Goal: Communication & Community: Share content

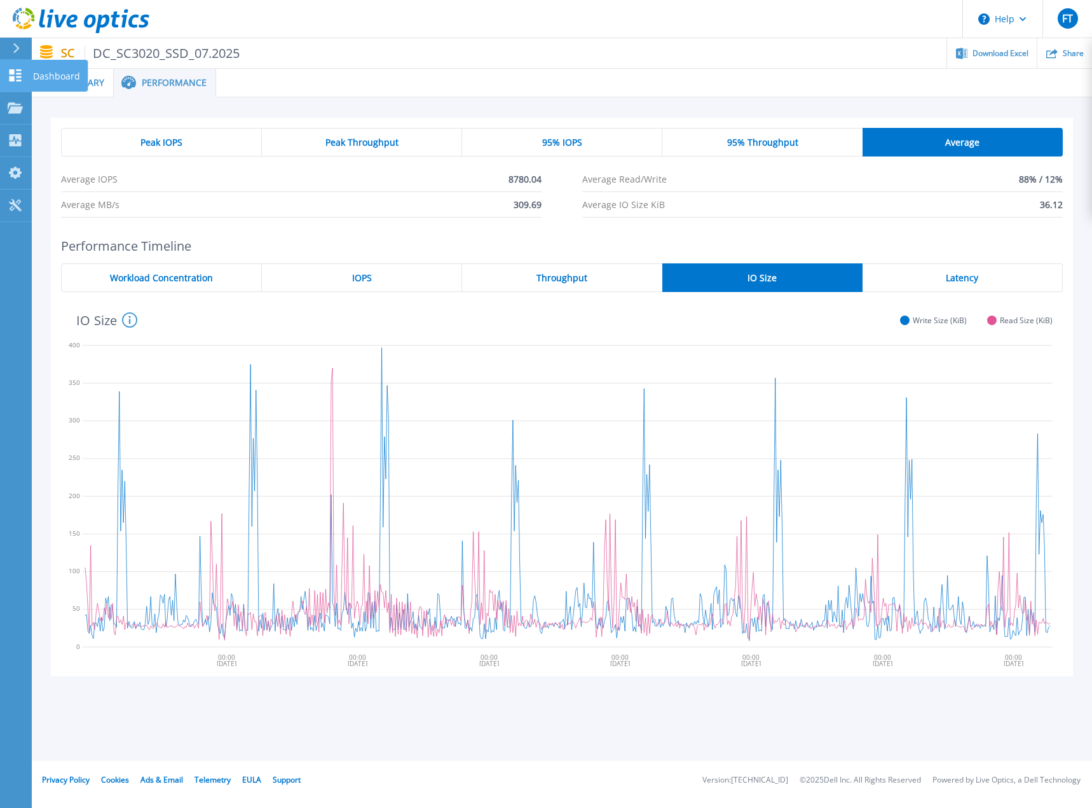
click at [12, 71] on icon at bounding box center [16, 75] width 12 height 12
click at [38, 78] on p "Dashboard" at bounding box center [56, 76] width 47 height 33
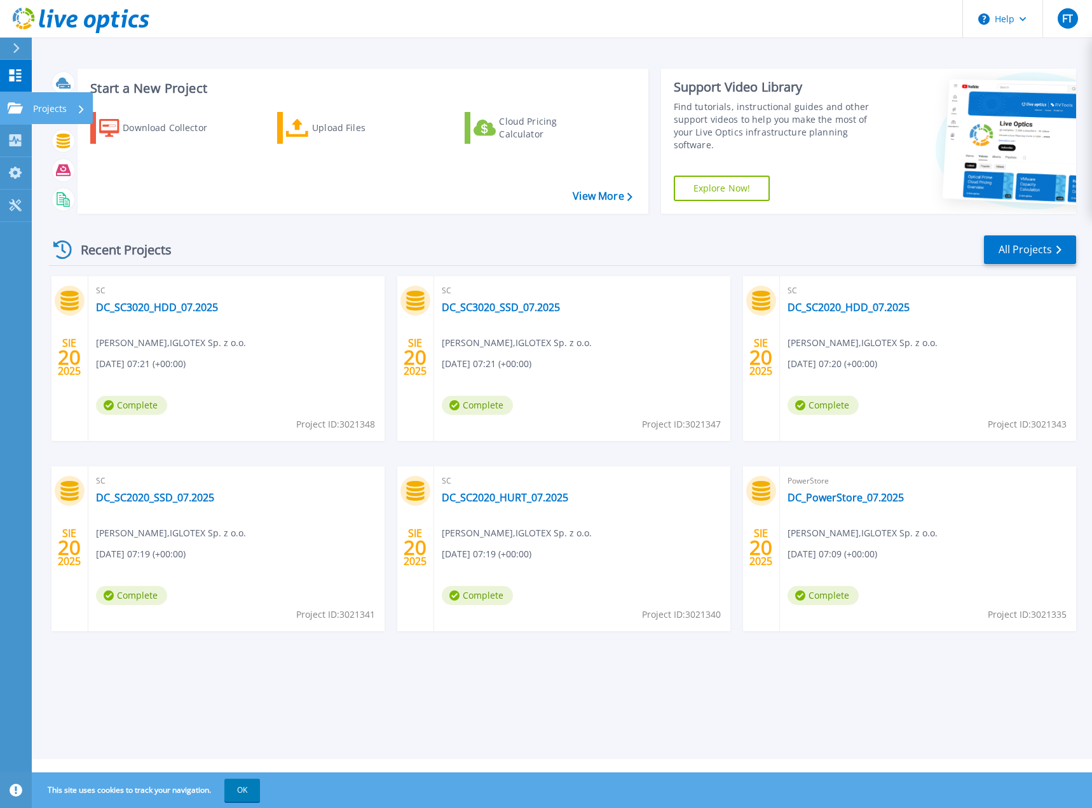
click at [14, 105] on icon at bounding box center [15, 107] width 15 height 11
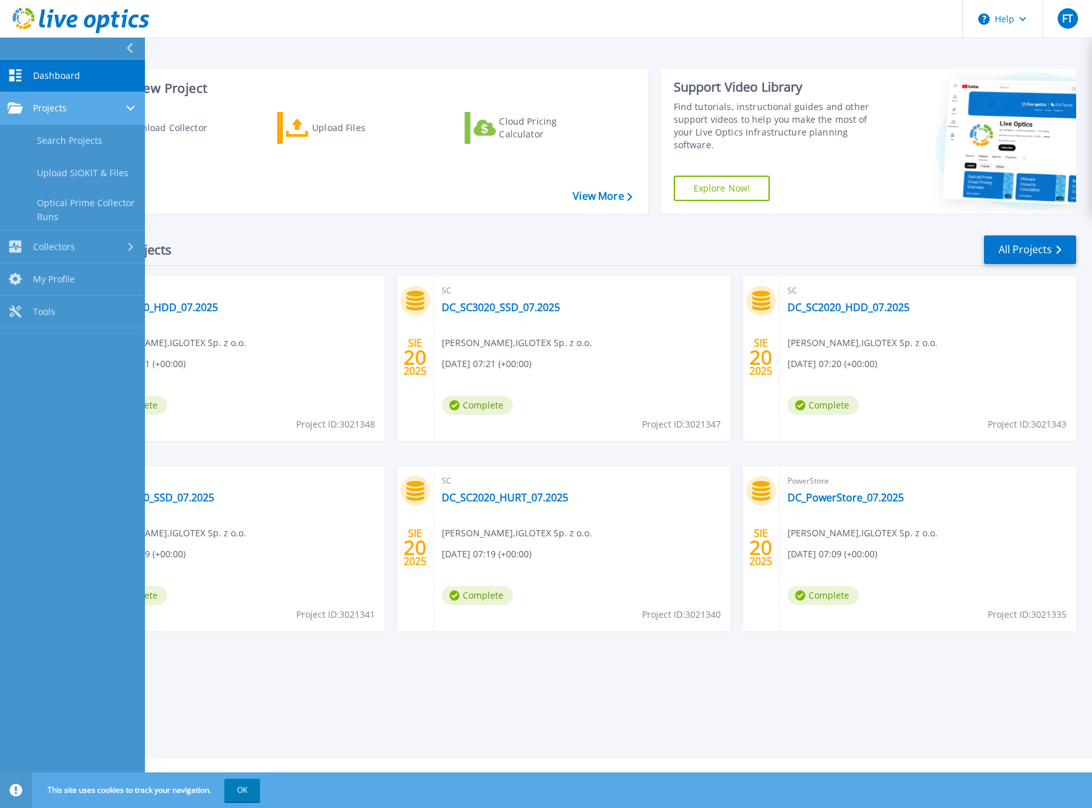
click at [46, 104] on span "Projects" at bounding box center [50, 107] width 34 height 11
click at [1021, 251] on link "All Projects" at bounding box center [1030, 249] width 92 height 29
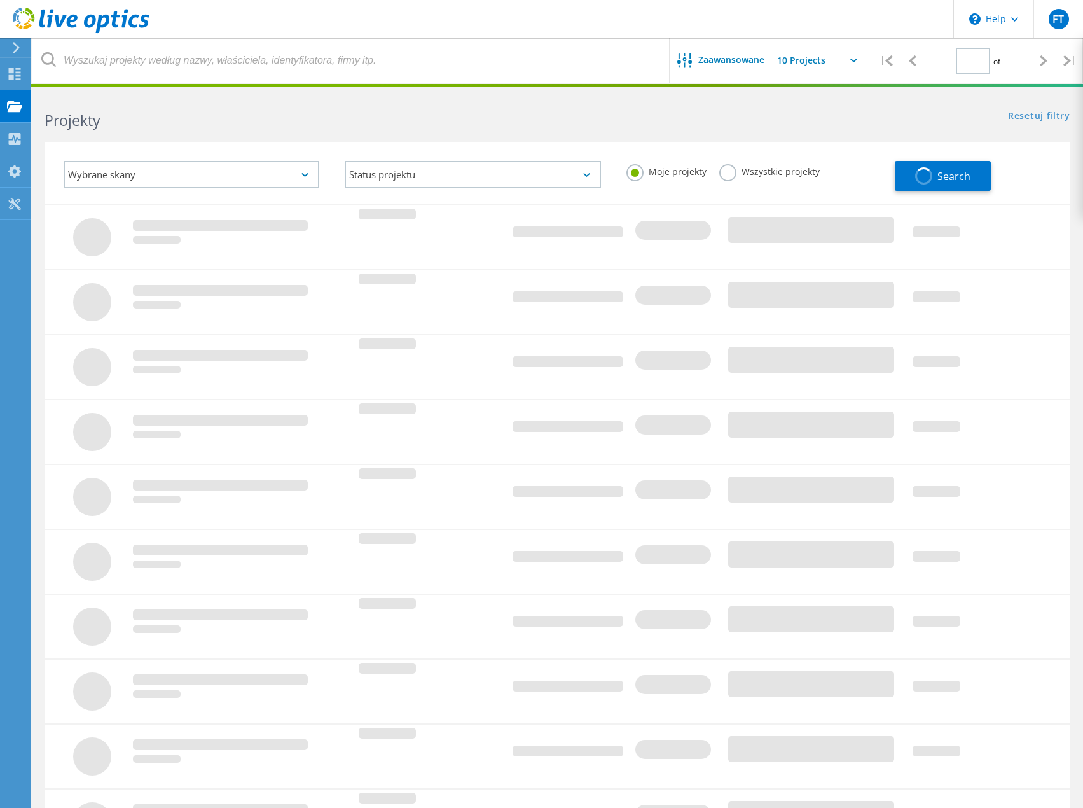
type input "1"
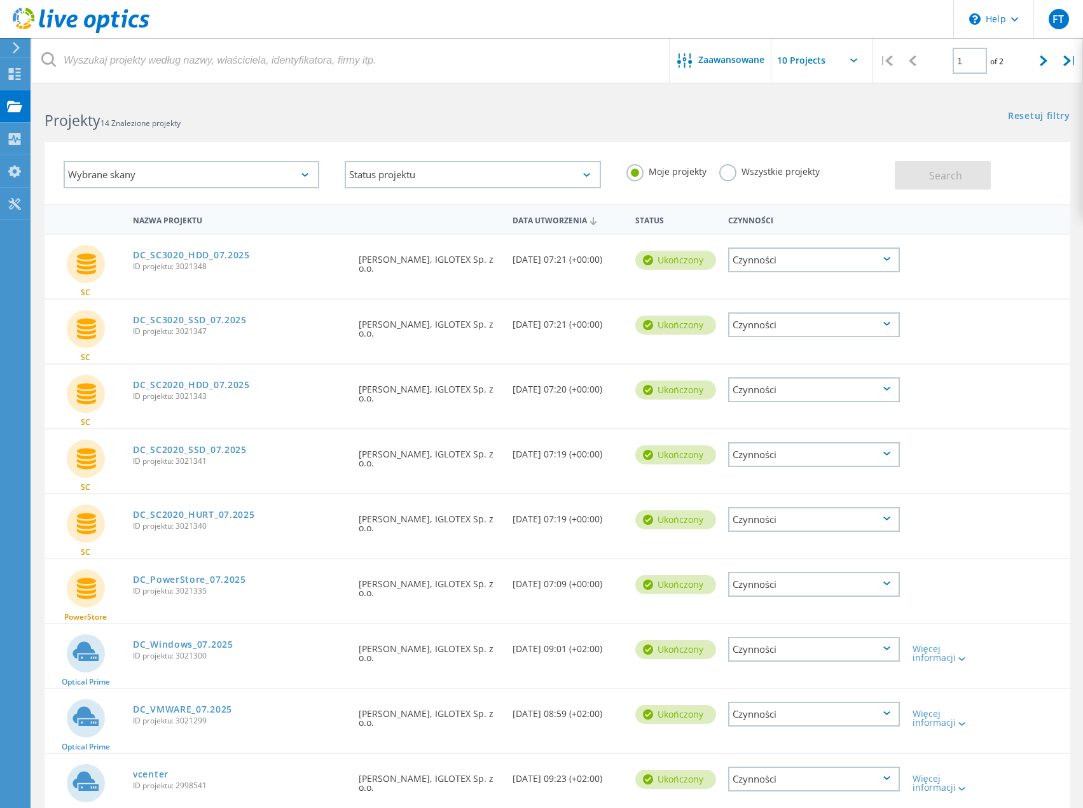
scroll to position [64, 0]
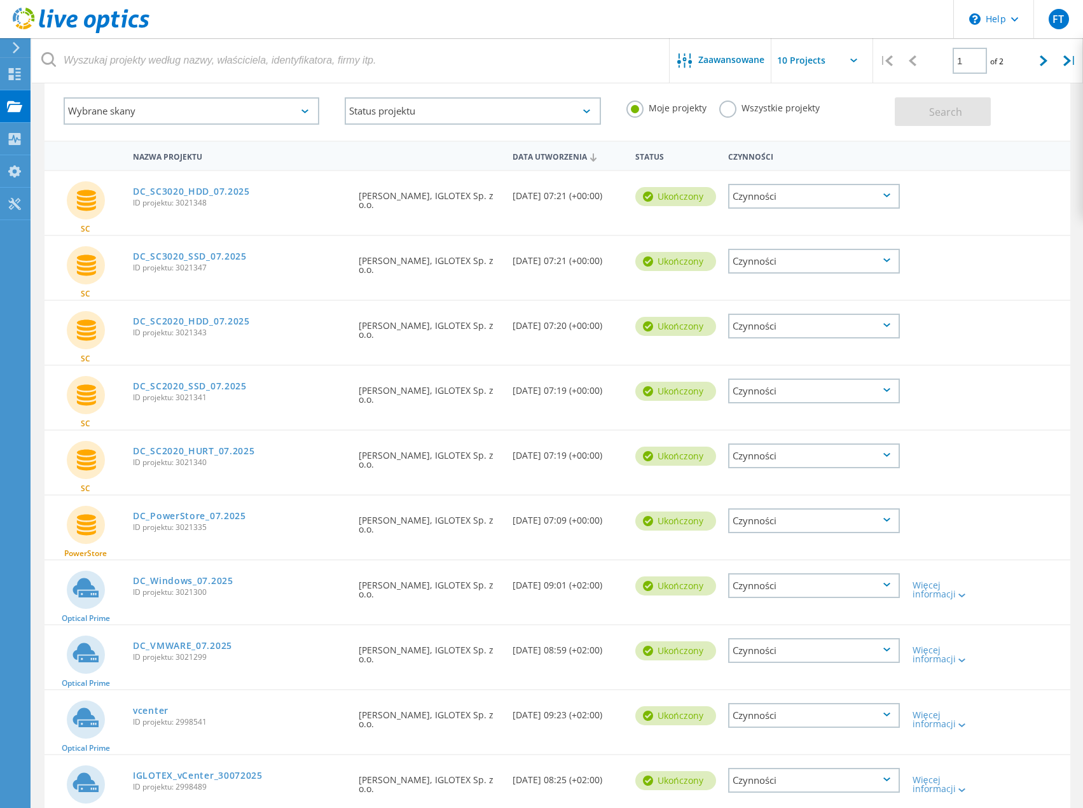
click at [876, 649] on div "Czynności" at bounding box center [814, 650] width 172 height 25
click at [778, 659] on div "Udostępnij" at bounding box center [813, 660] width 169 height 20
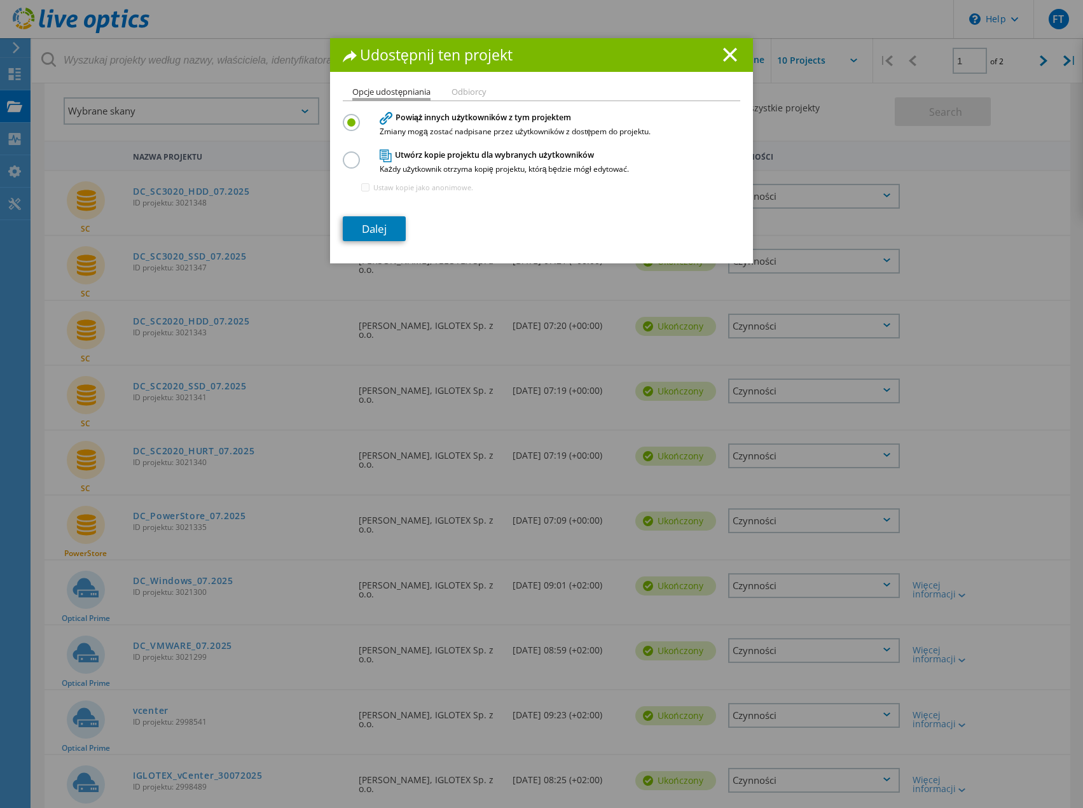
click at [348, 155] on label at bounding box center [354, 152] width 22 height 3
click at [0, 0] on input "radio" at bounding box center [0, 0] width 0 height 0
click at [367, 227] on link "Dalej" at bounding box center [374, 228] width 63 height 25
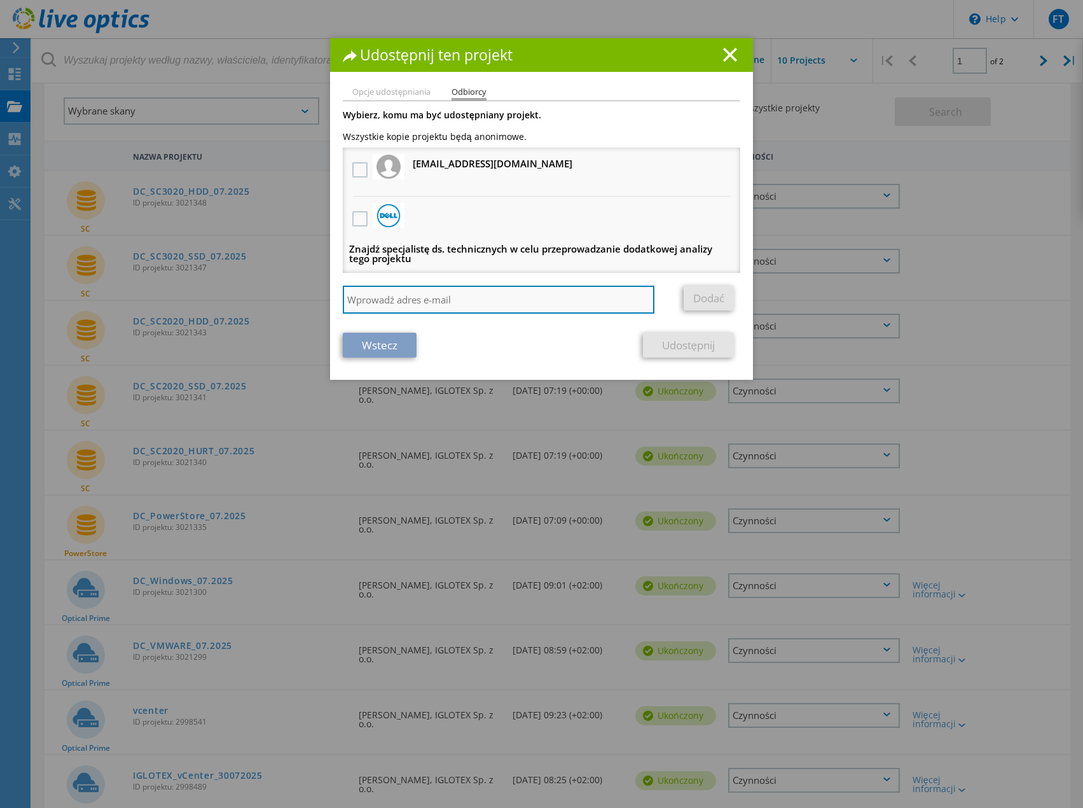
click at [507, 296] on input "search" at bounding box center [499, 300] width 312 height 28
paste input "NB-36207"
type input "NB-36207"
click at [390, 304] on input "search" at bounding box center [499, 300] width 312 height 28
paste input "[PERSON_NAME][EMAIL_ADDRESS][DOMAIN_NAME]"
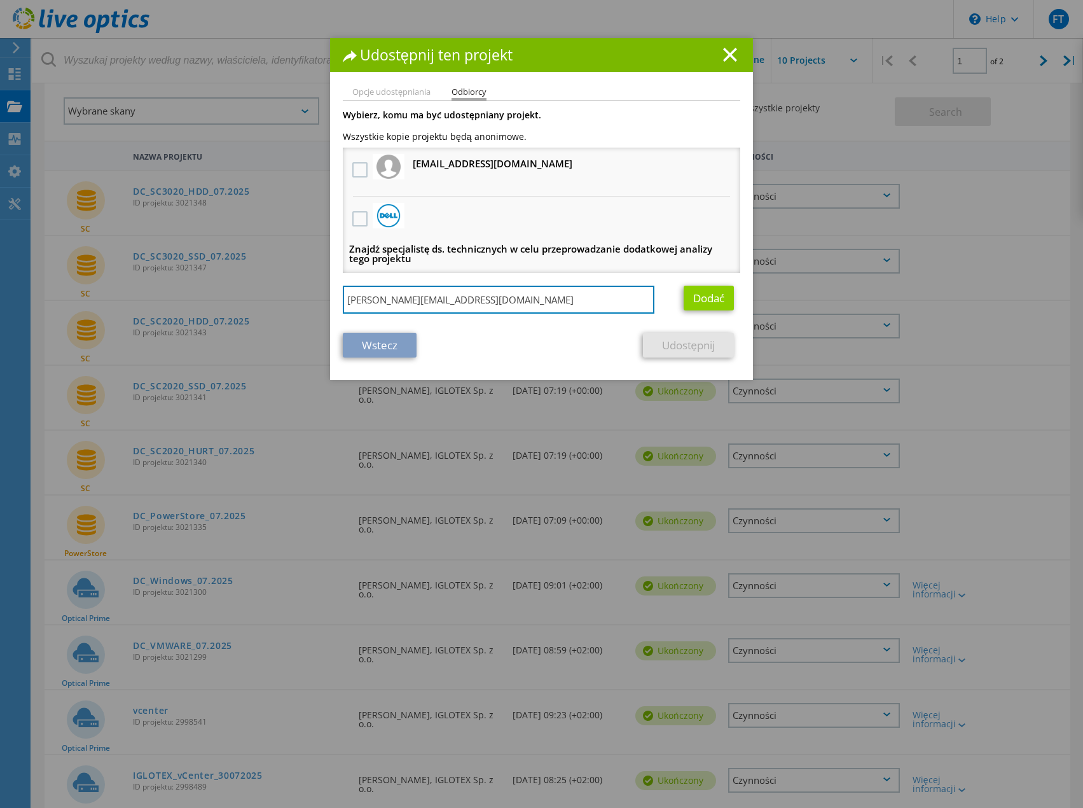
type input "[PERSON_NAME][EMAIL_ADDRESS][DOMAIN_NAME]"
click at [703, 299] on link "Dodać" at bounding box center [709, 298] width 50 height 25
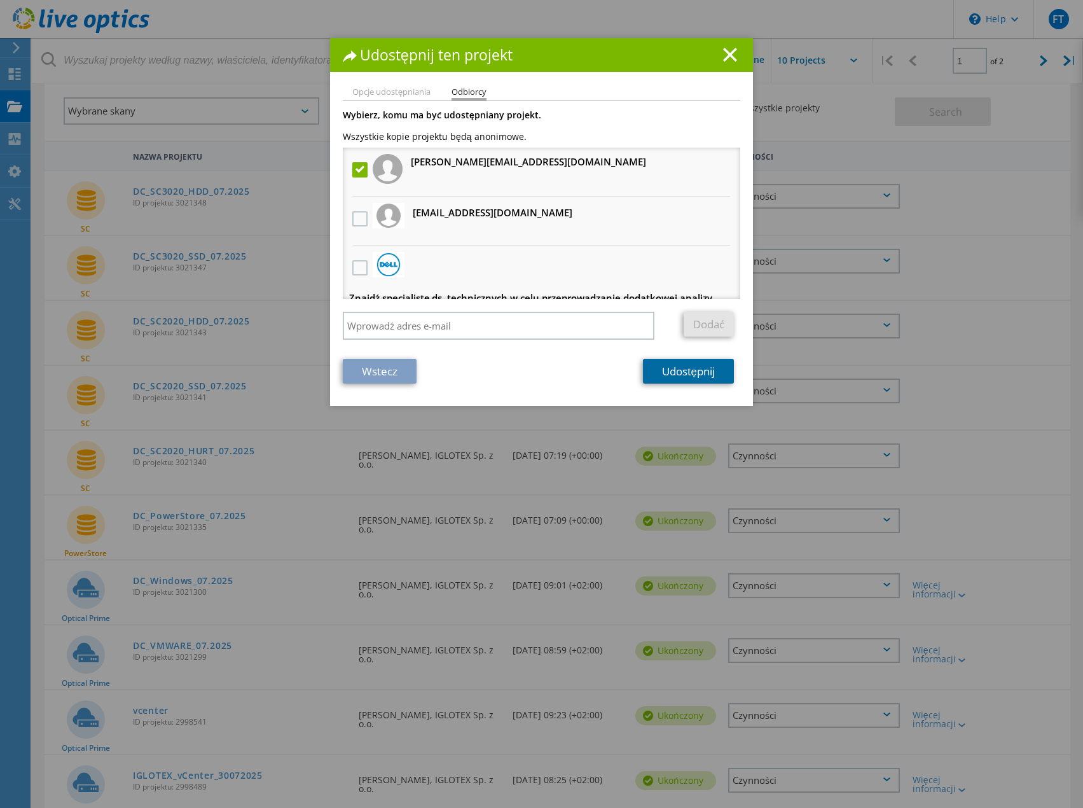
click at [670, 375] on link "Udostępnij" at bounding box center [688, 371] width 91 height 25
